Goal: Task Accomplishment & Management: Complete application form

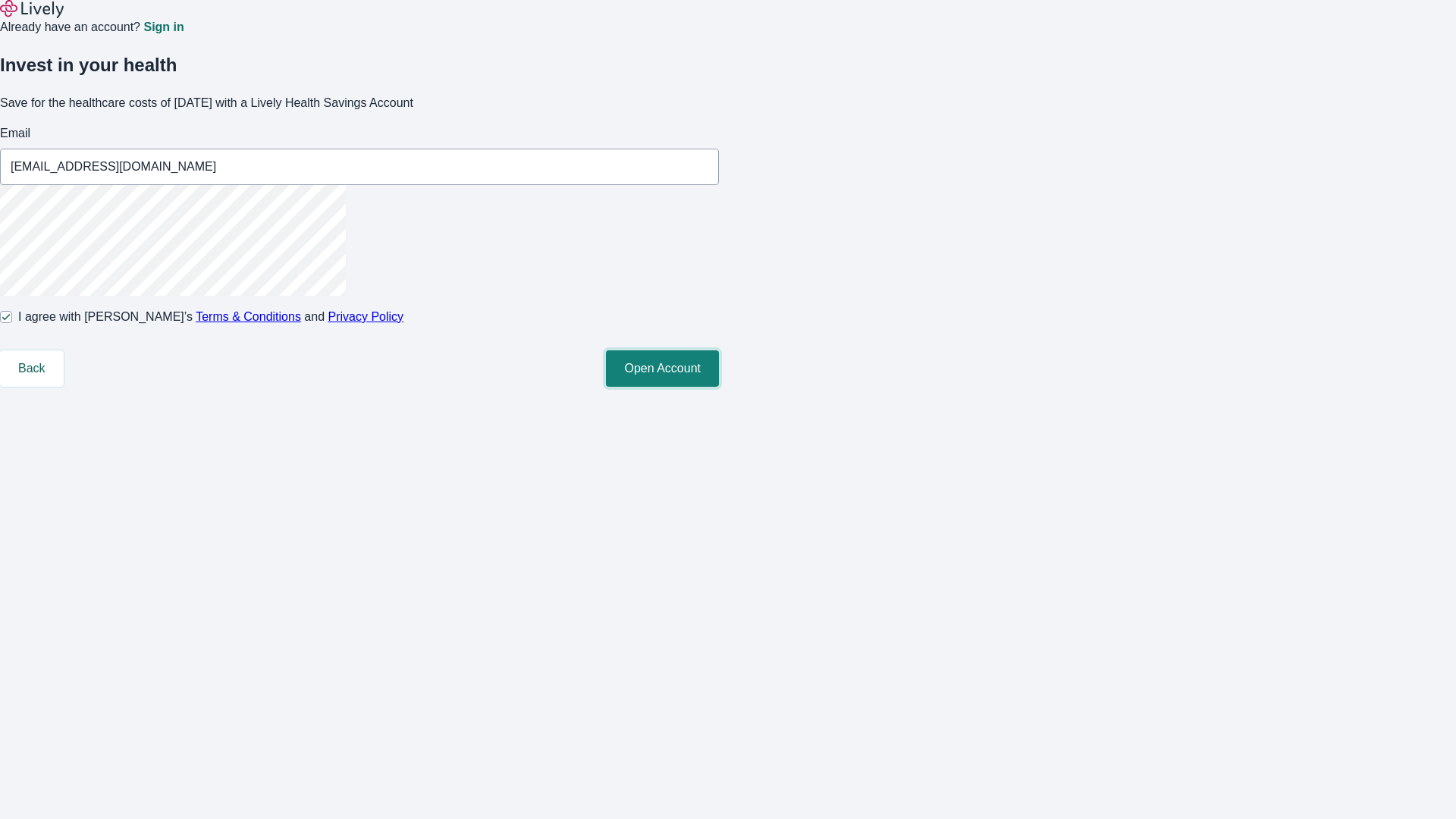
click at [719, 387] on button "Open Account" at bounding box center [662, 368] width 113 height 37
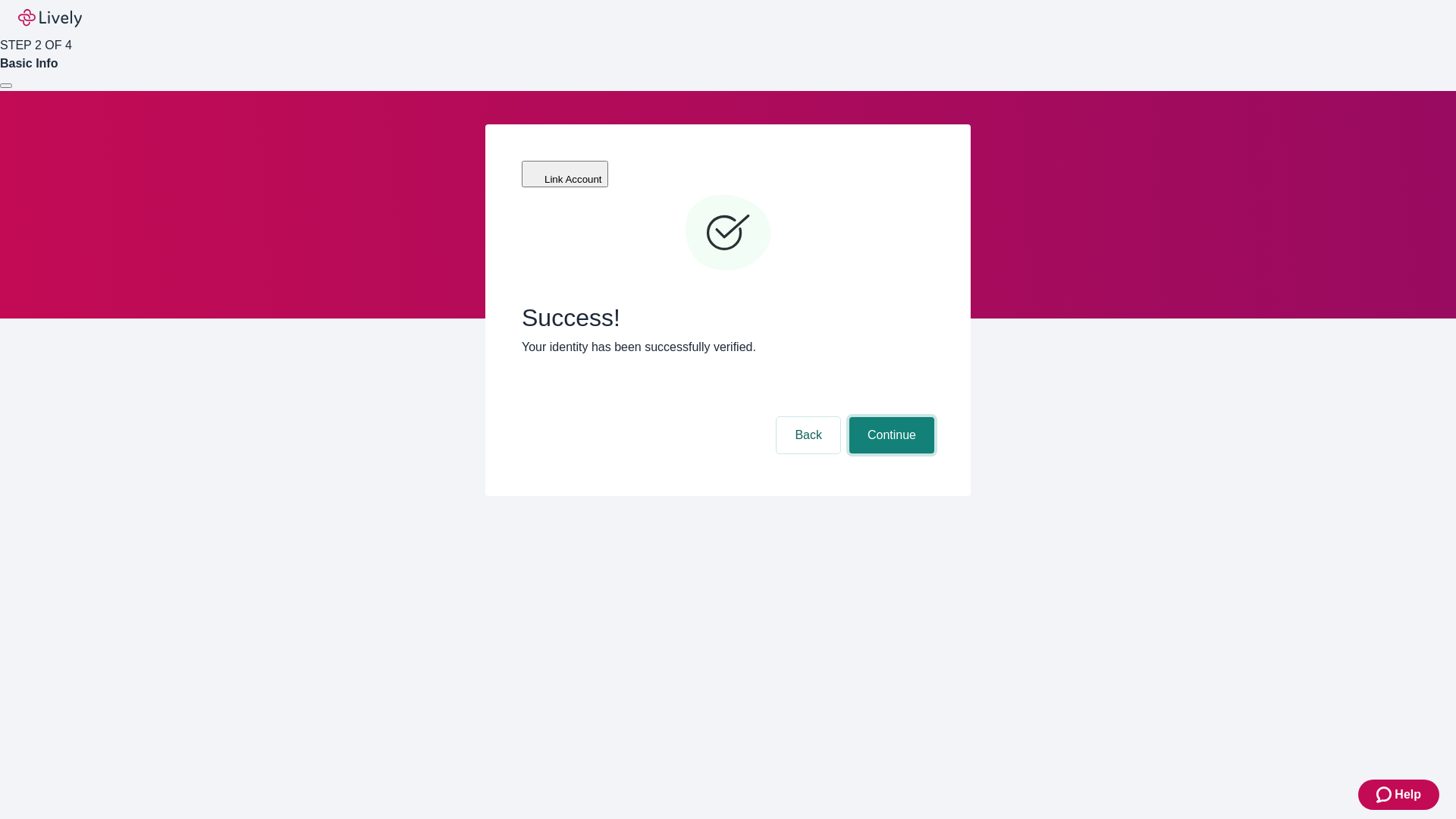
click at [890, 417] on button "Continue" at bounding box center [892, 435] width 85 height 37
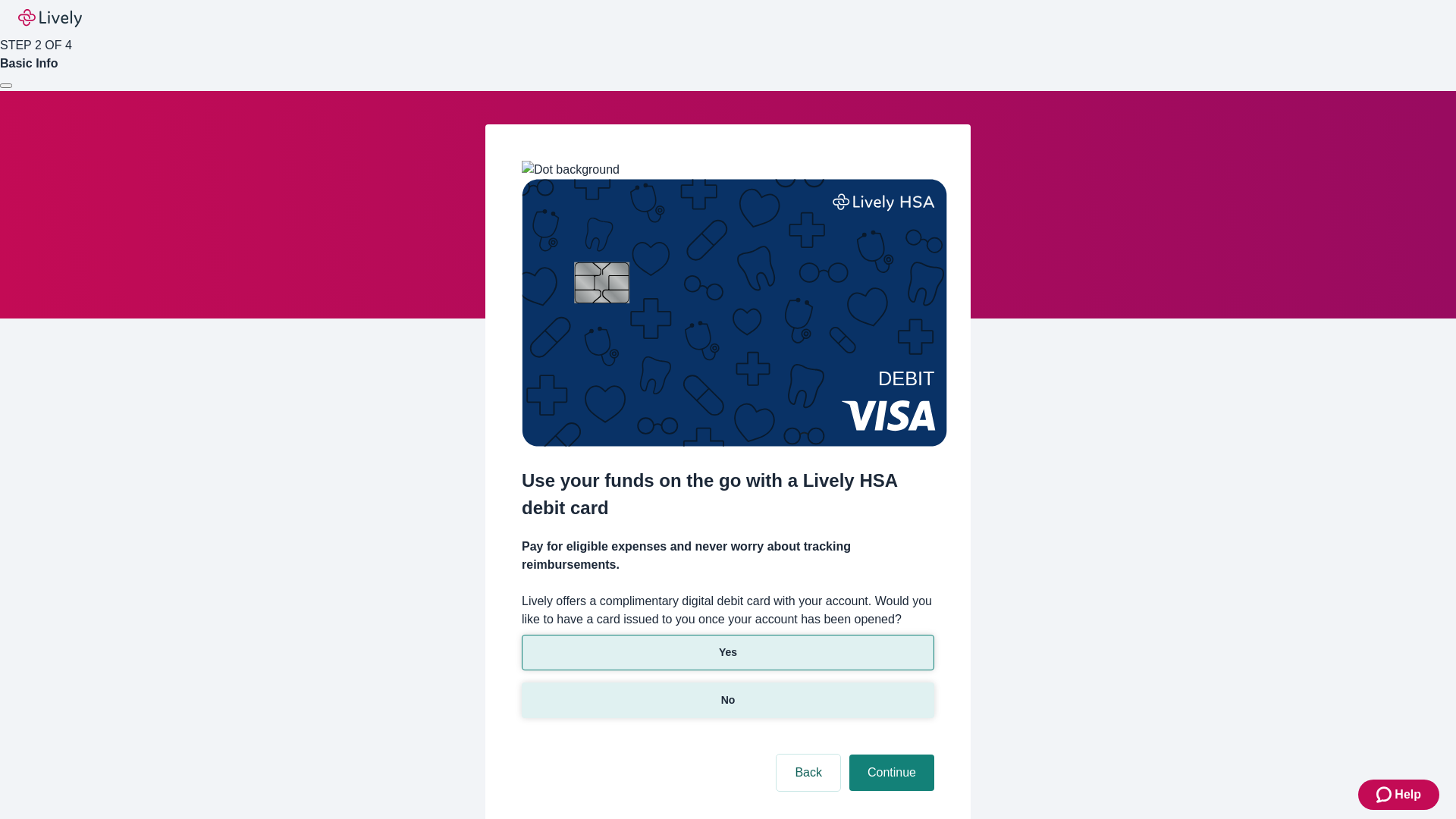
click at [727, 692] on p "No" at bounding box center [728, 700] width 15 height 16
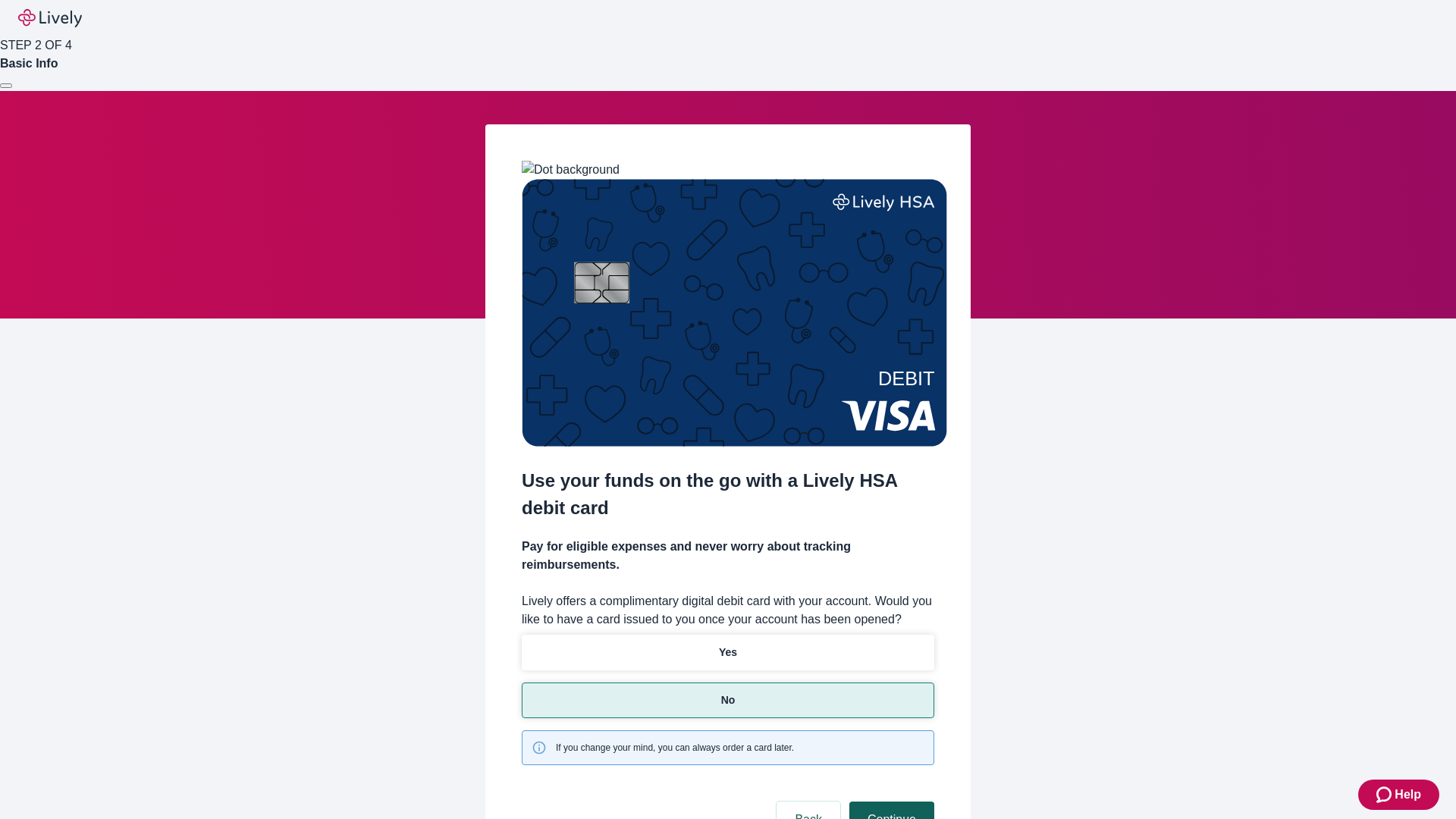
click at [890, 802] on button "Continue" at bounding box center [892, 820] width 85 height 37
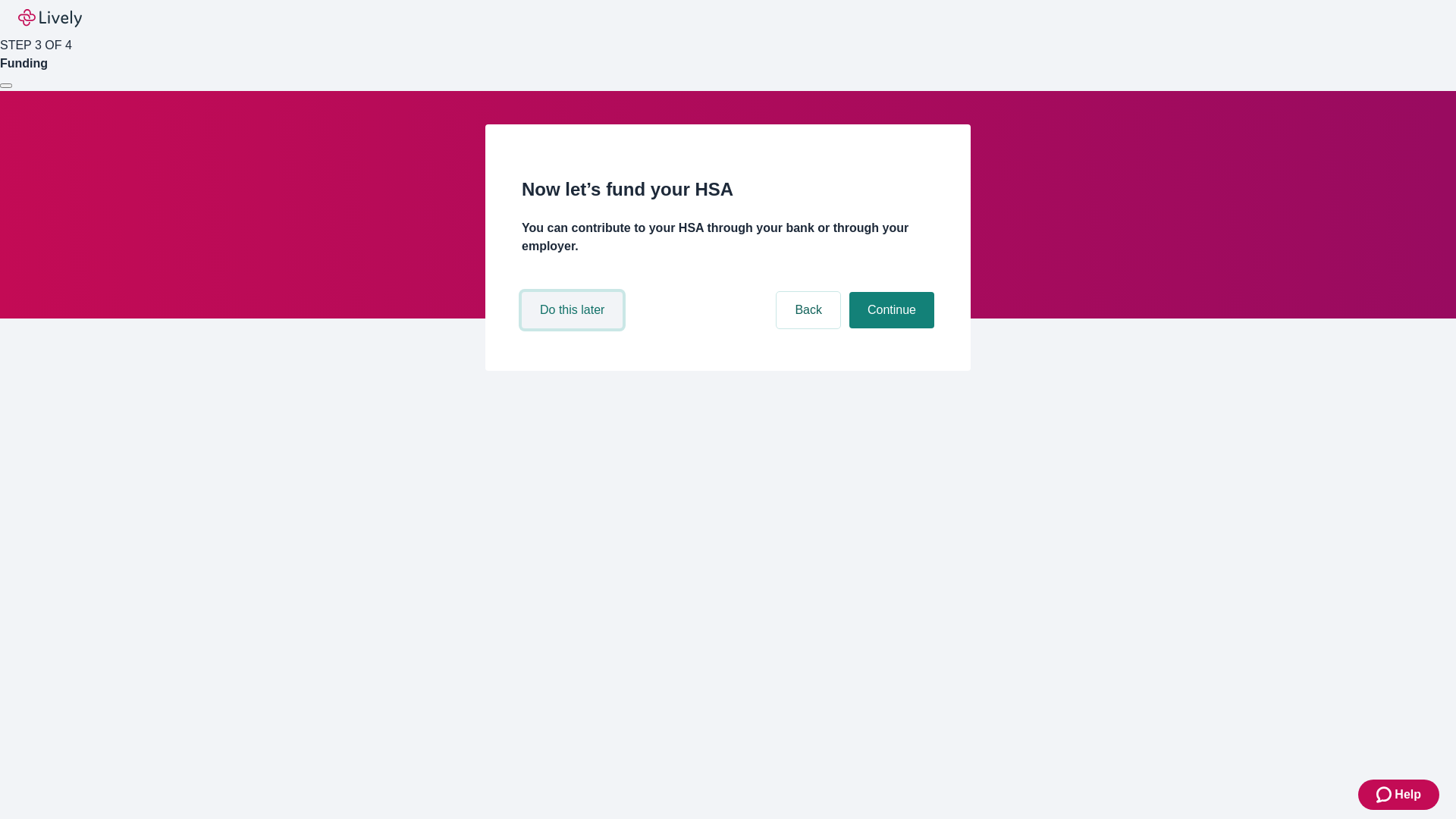
click at [574, 329] on button "Do this later" at bounding box center [572, 310] width 101 height 37
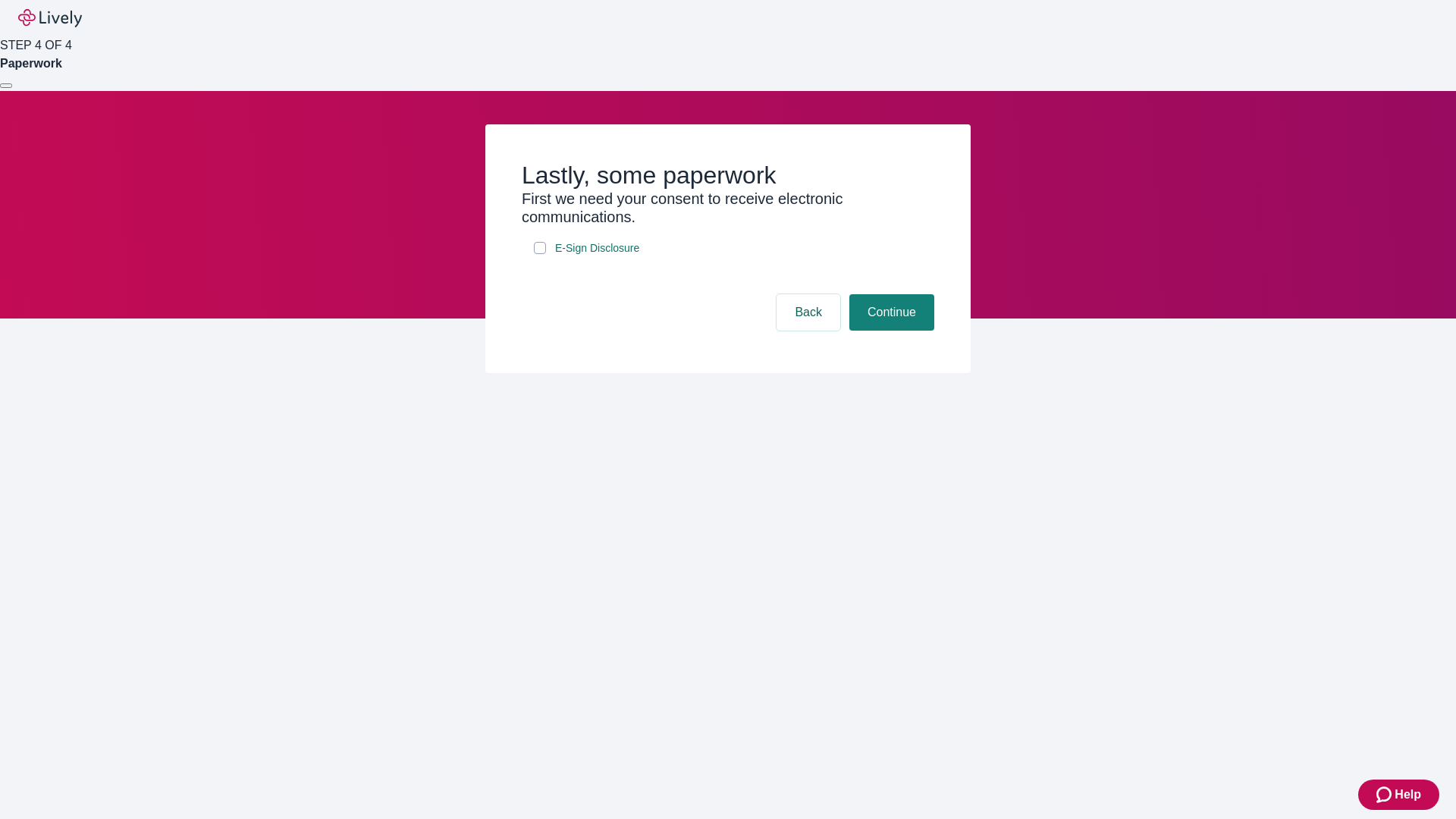
click at [540, 254] on input "E-Sign Disclosure" at bounding box center [540, 248] width 12 height 12
checkbox input "true"
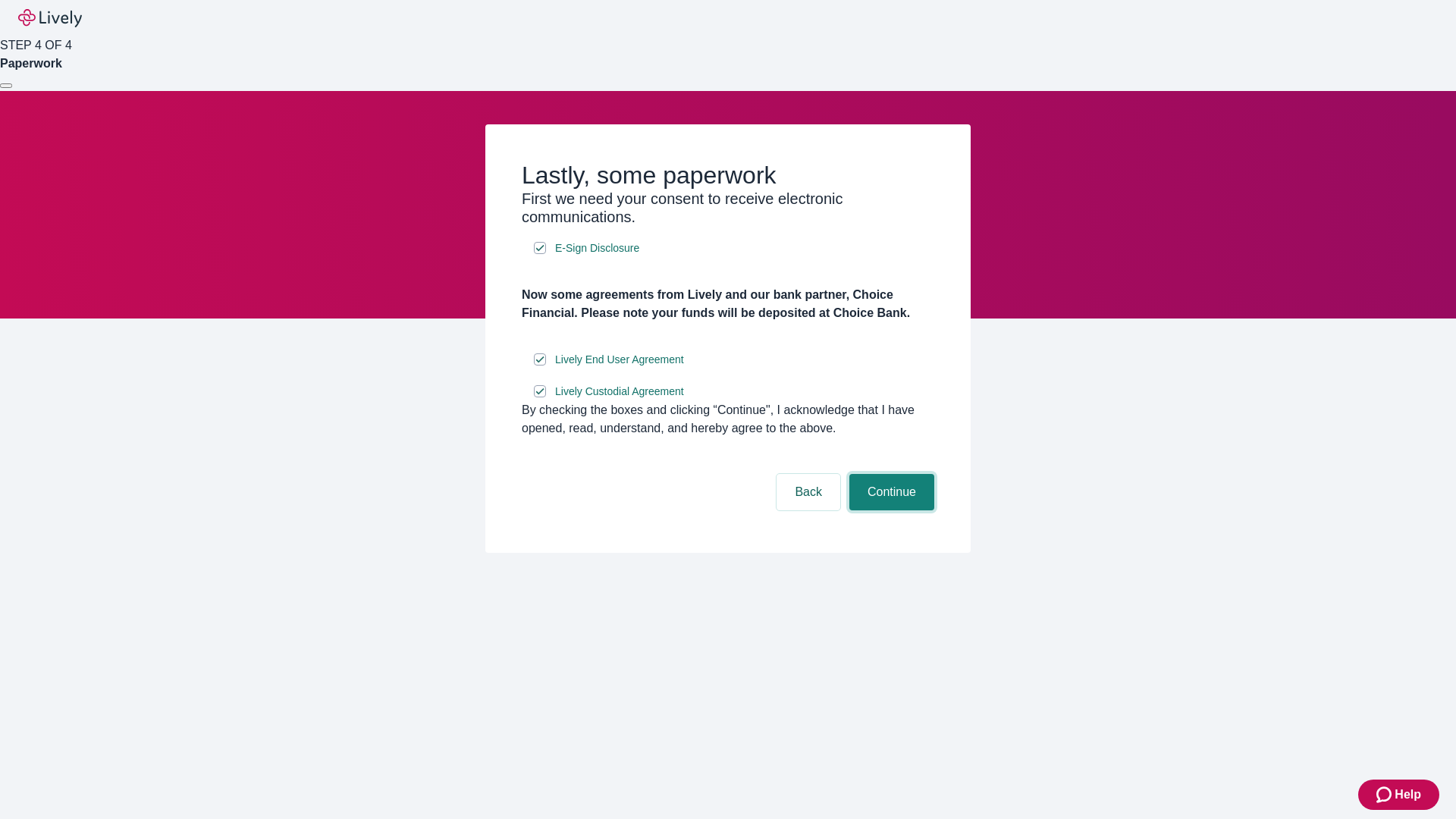
click at [890, 511] on button "Continue" at bounding box center [892, 492] width 85 height 37
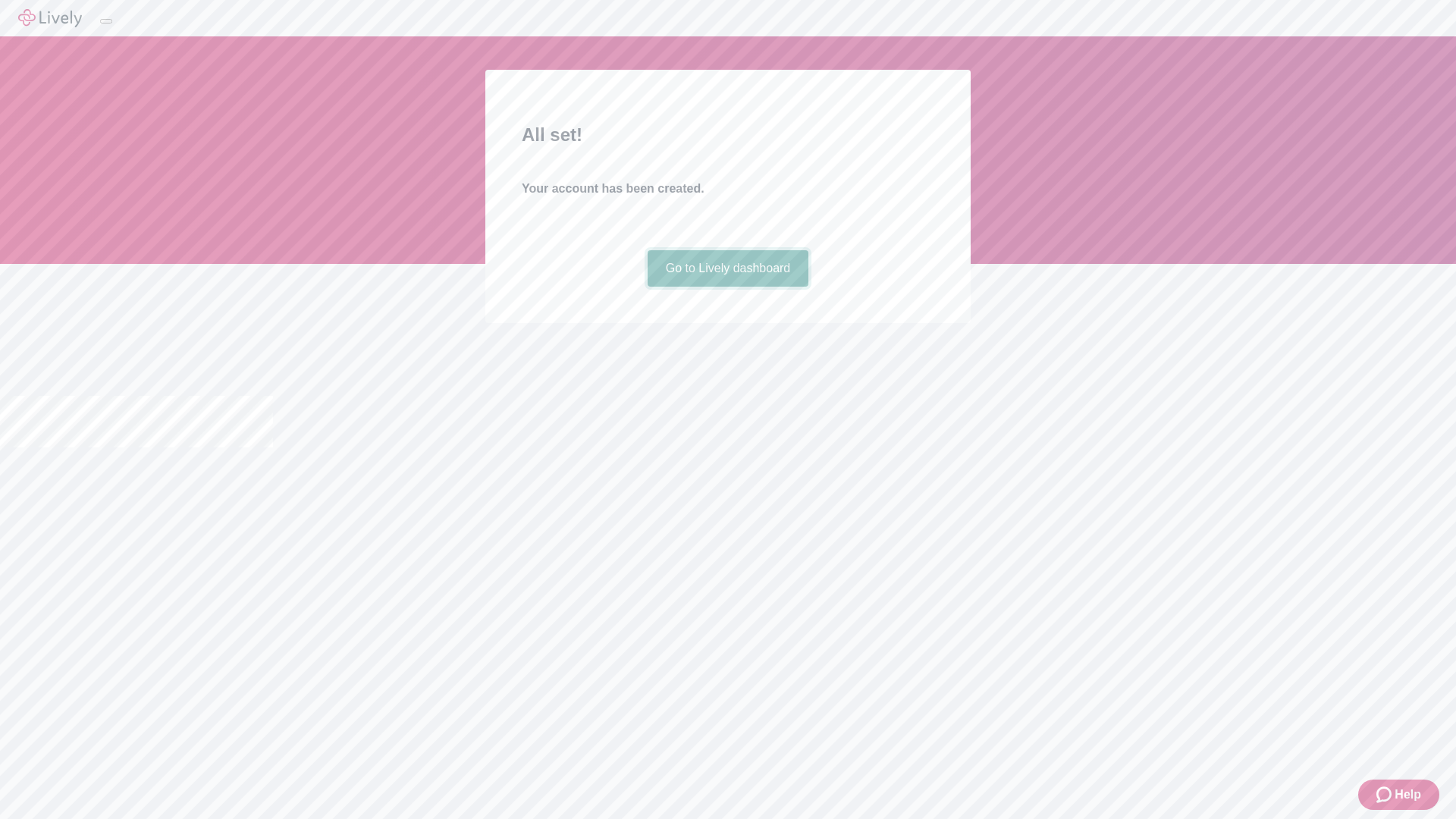
click at [727, 286] on link "Go to Lively dashboard" at bounding box center [728, 268] width 161 height 37
